Goal: Navigation & Orientation: Find specific page/section

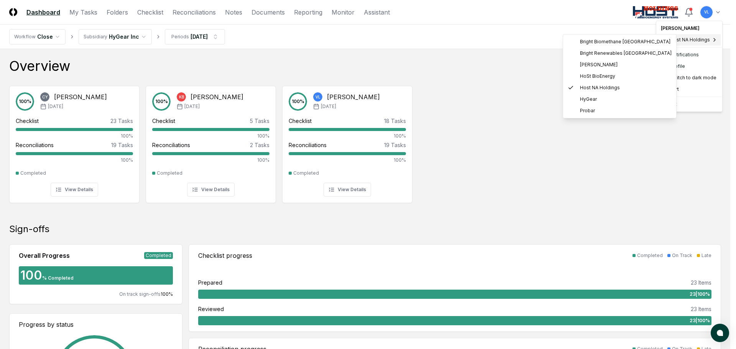
click at [700, 38] on span "Host NA Holdings" at bounding box center [690, 39] width 40 height 7
click at [611, 89] on span "Host NA Holdings" at bounding box center [600, 87] width 40 height 7
